Goal: Information Seeking & Learning: Find specific page/section

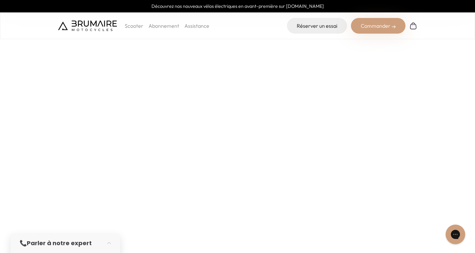
click at [106, 26] on img at bounding box center [87, 26] width 59 height 10
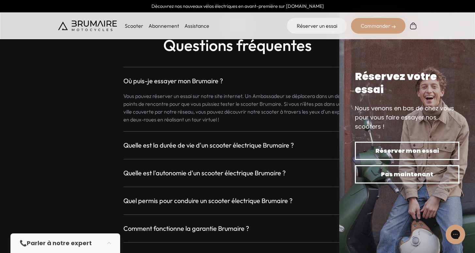
scroll to position [1711, 0]
click at [195, 146] on h3 "Quelle est la durée de vie d'un scooter électrique Brumaire ?" at bounding box center [208, 144] width 170 height 9
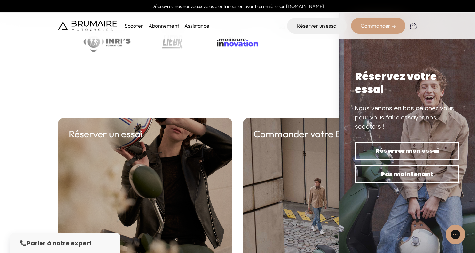
scroll to position [2305, 0]
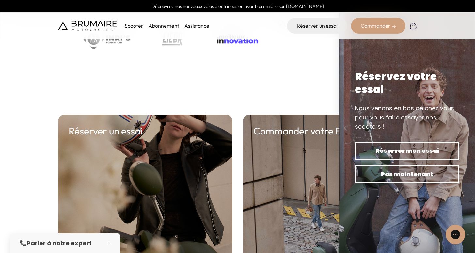
click at [94, 243] on div "📞 Parler à notre expert" at bounding box center [59, 242] width 78 height 9
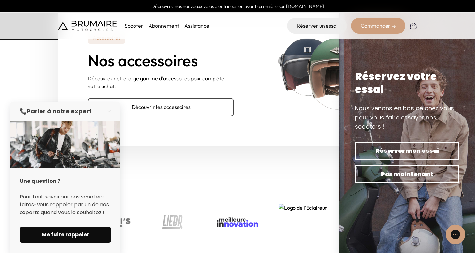
scroll to position [2028, 0]
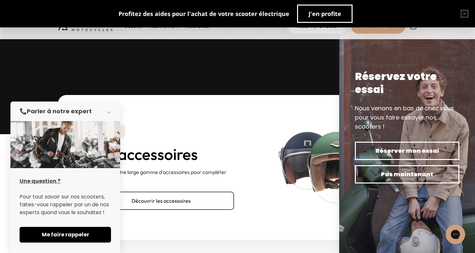
click at [109, 111] on button "button" at bounding box center [111, 111] width 18 height 14
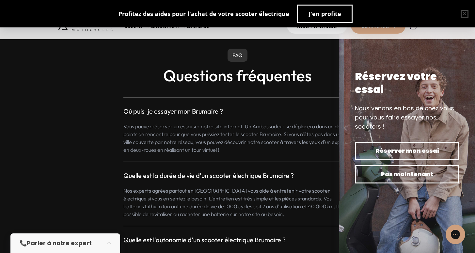
scroll to position [1669, 0]
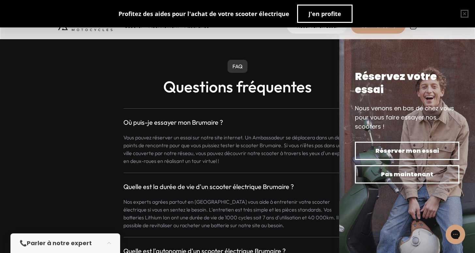
click at [254, 85] on h2 "Questions fréquentes" at bounding box center [237, 86] width 427 height 17
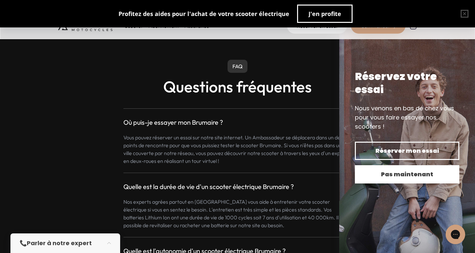
click at [398, 175] on span "Pas maintenant" at bounding box center [407, 174] width 82 height 9
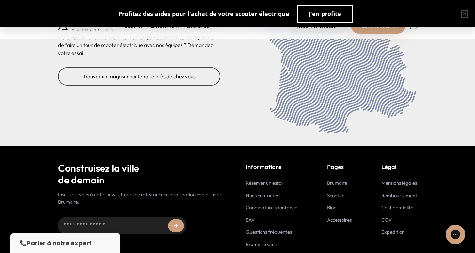
scroll to position [2706, 0]
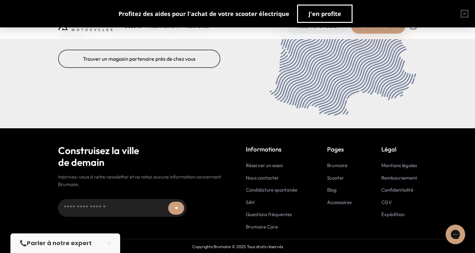
click at [265, 177] on link "Nous contacter" at bounding box center [262, 177] width 33 height 6
